Goal: Task Accomplishment & Management: Complete application form

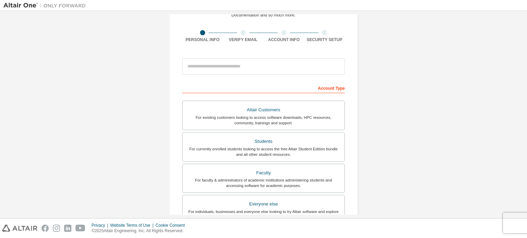
scroll to position [52, 0]
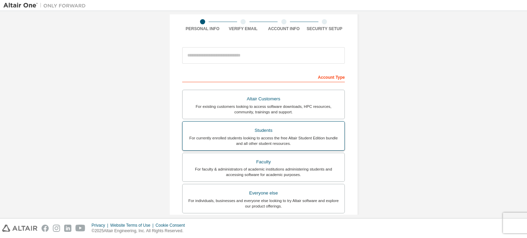
click at [272, 129] on div "Students" at bounding box center [264, 131] width 154 height 10
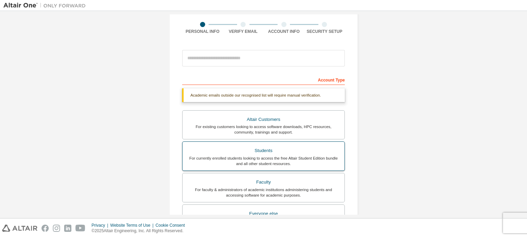
scroll to position [52, 0]
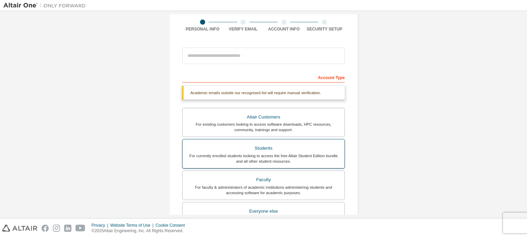
click at [272, 142] on label "Students For currently enrolled students looking to access the free Altair Stud…" at bounding box center [263, 154] width 163 height 30
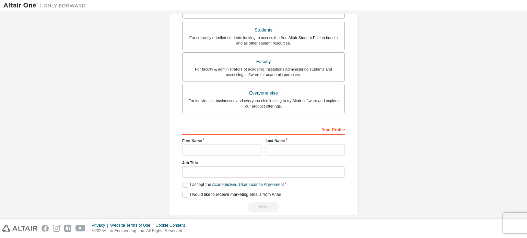
scroll to position [170, 0]
click at [219, 151] on input "text" at bounding box center [221, 150] width 79 height 11
type input "**********"
type input "*****"
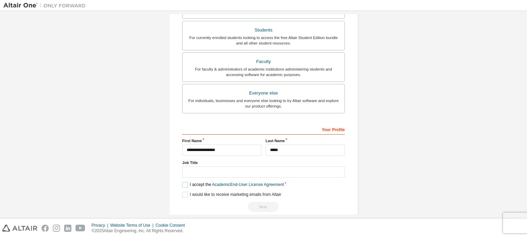
click at [183, 183] on label "I accept the Academic End-User License Agreement" at bounding box center [233, 185] width 102 height 6
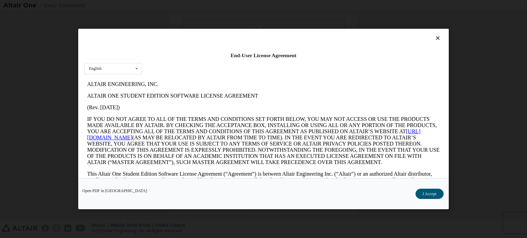
scroll to position [0, 0]
click at [427, 191] on button "I Accept" at bounding box center [430, 194] width 28 height 10
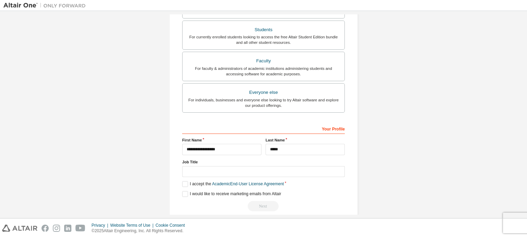
scroll to position [185, 0]
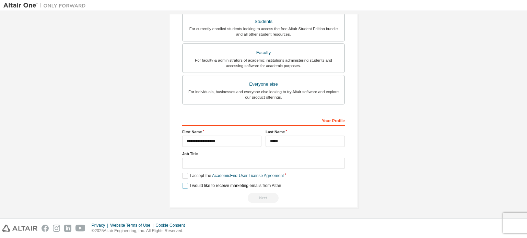
click at [185, 185] on label "I would like to receive marketing emails from Altair" at bounding box center [231, 186] width 99 height 6
click at [183, 184] on label "I would like to receive marketing emails from Altair" at bounding box center [231, 186] width 99 height 6
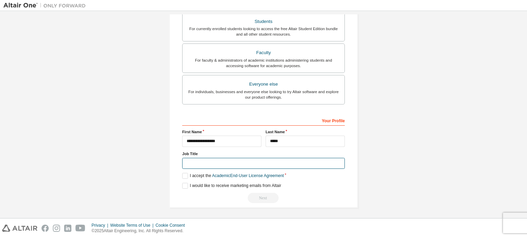
click at [195, 164] on input "text" at bounding box center [263, 163] width 163 height 11
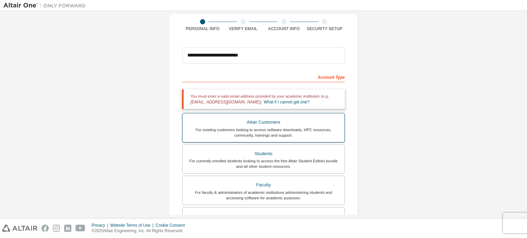
scroll to position [39, 0]
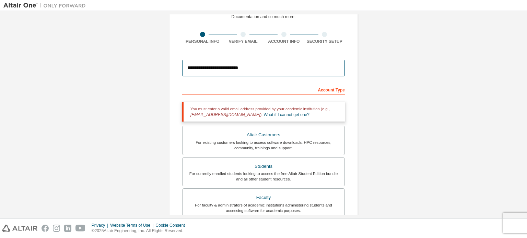
click at [257, 72] on input "**********" at bounding box center [263, 68] width 163 height 16
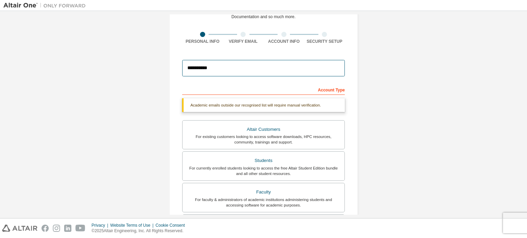
type input "**********"
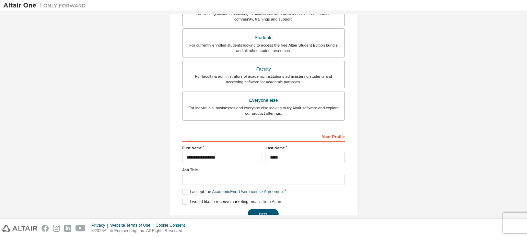
scroll to position [161, 0]
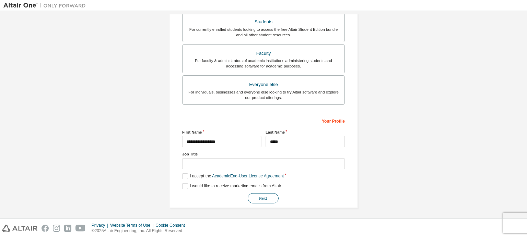
click at [258, 195] on button "Next" at bounding box center [263, 199] width 31 height 10
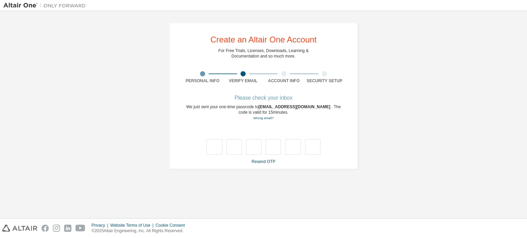
type input "*"
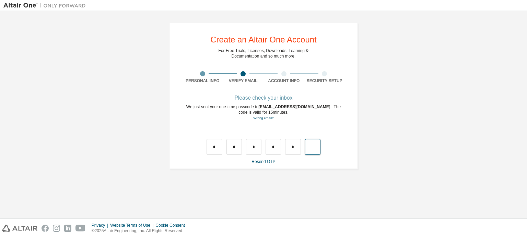
type input "*"
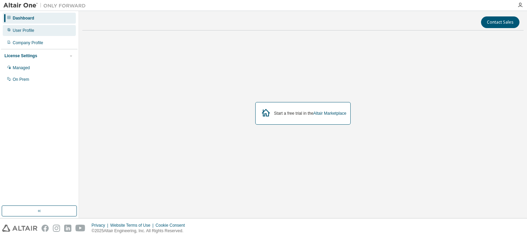
click at [40, 28] on div "User Profile" at bounding box center [39, 30] width 73 height 11
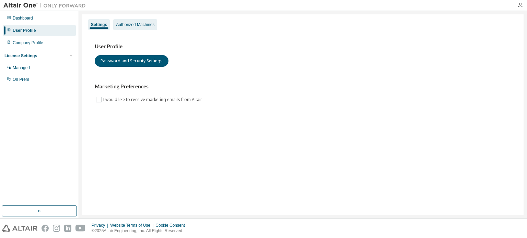
click at [132, 25] on div "Authorized Machines" at bounding box center [135, 24] width 38 height 5
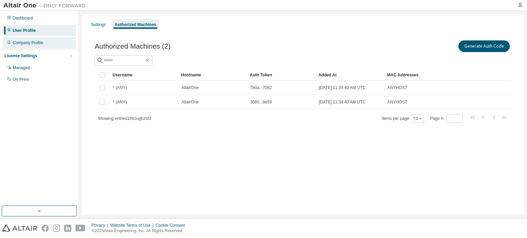
click at [39, 39] on div "Company Profile" at bounding box center [39, 42] width 73 height 11
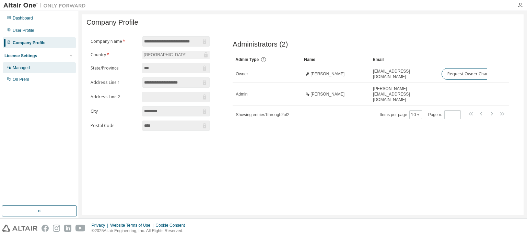
click at [44, 65] on div "Managed" at bounding box center [39, 67] width 73 height 11
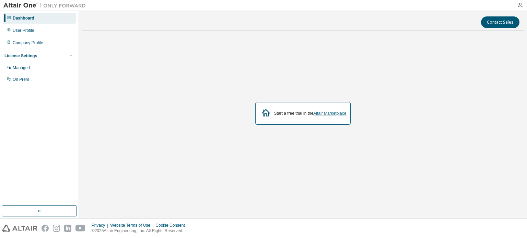
click at [316, 113] on link "Altair Marketplace" at bounding box center [329, 113] width 33 height 5
